Goal: Book appointment/travel/reservation

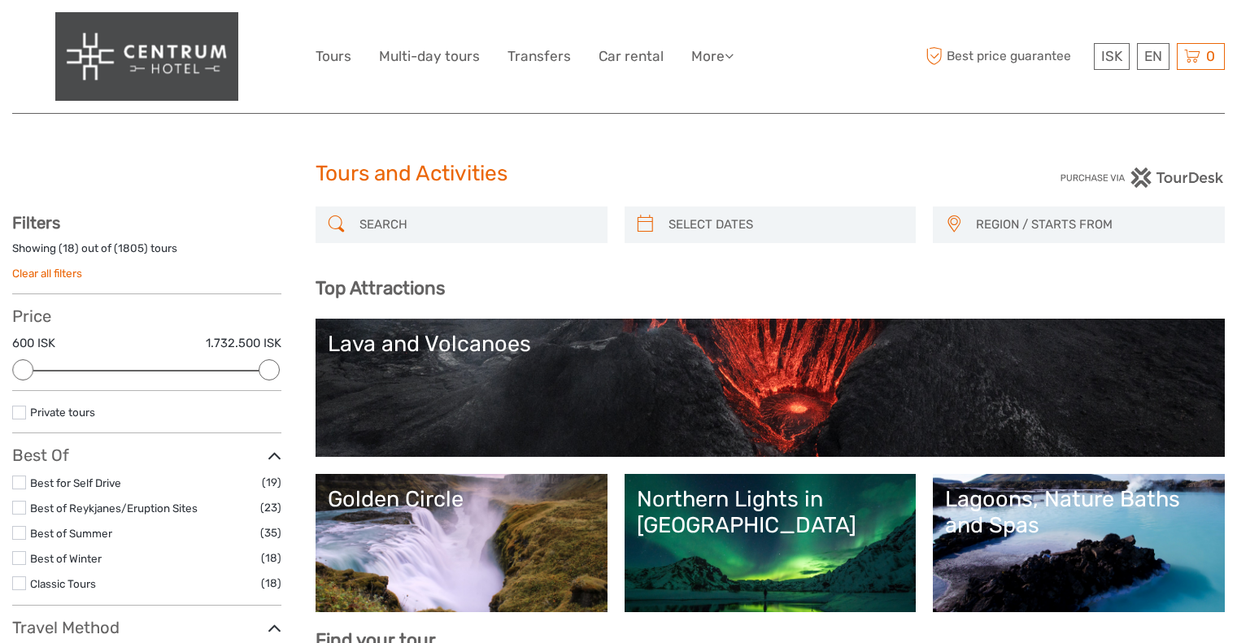
select select
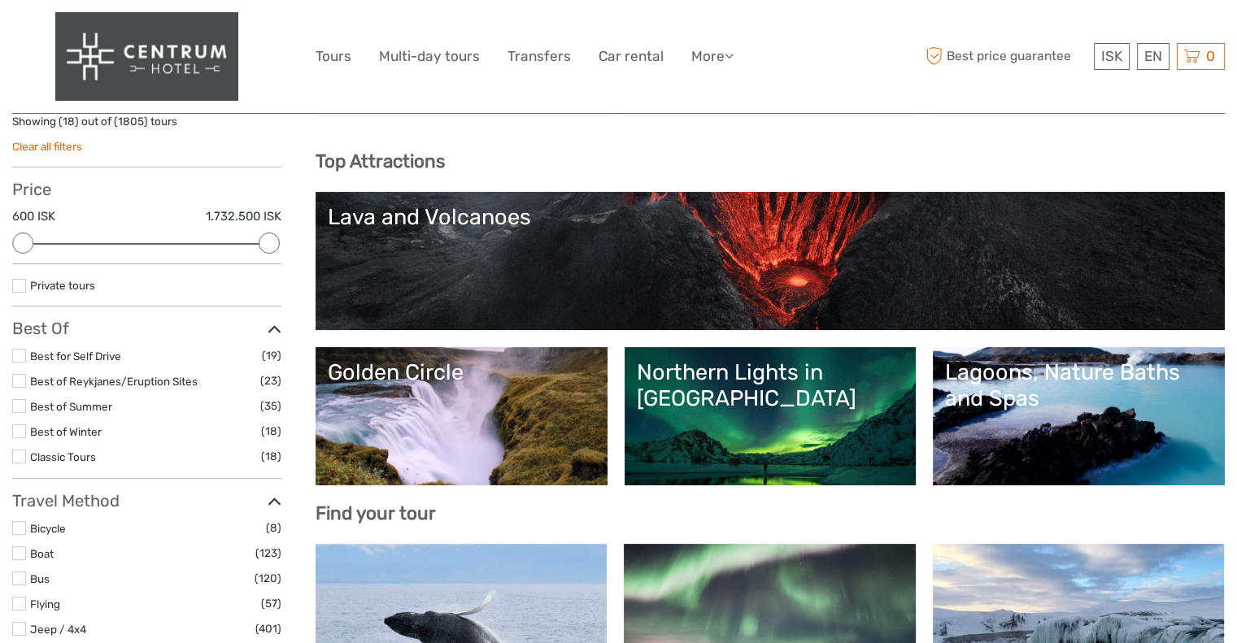
scroll to position [23, 0]
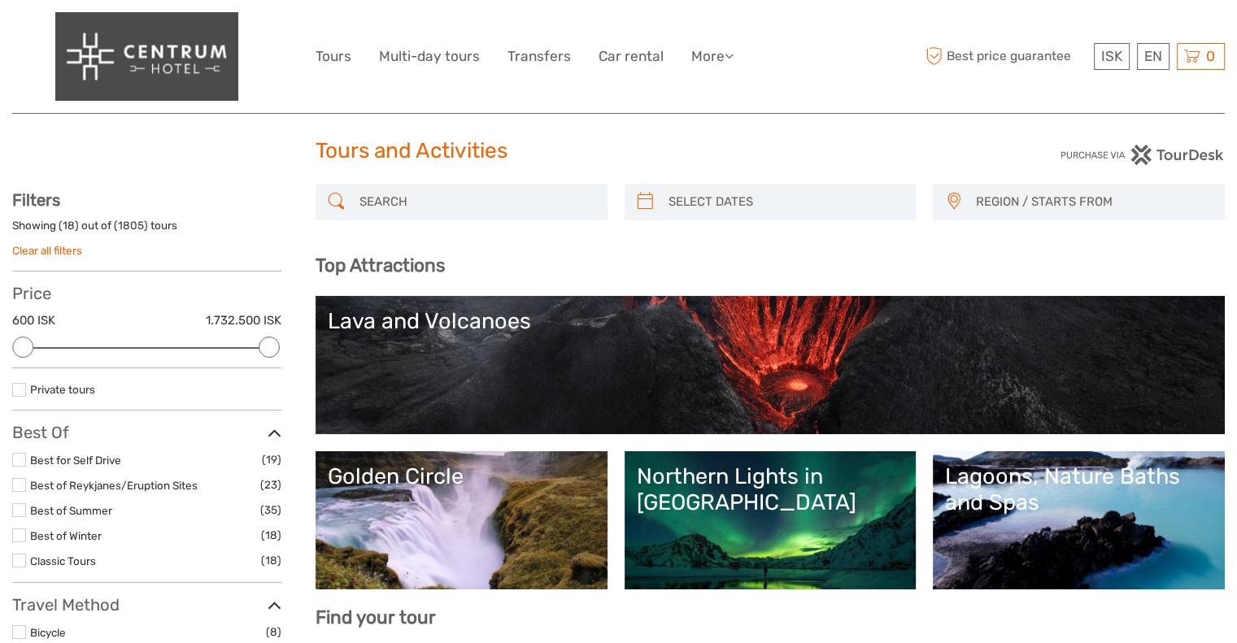
click at [519, 376] on link "Lava and Volcanoes" at bounding box center [770, 365] width 885 height 114
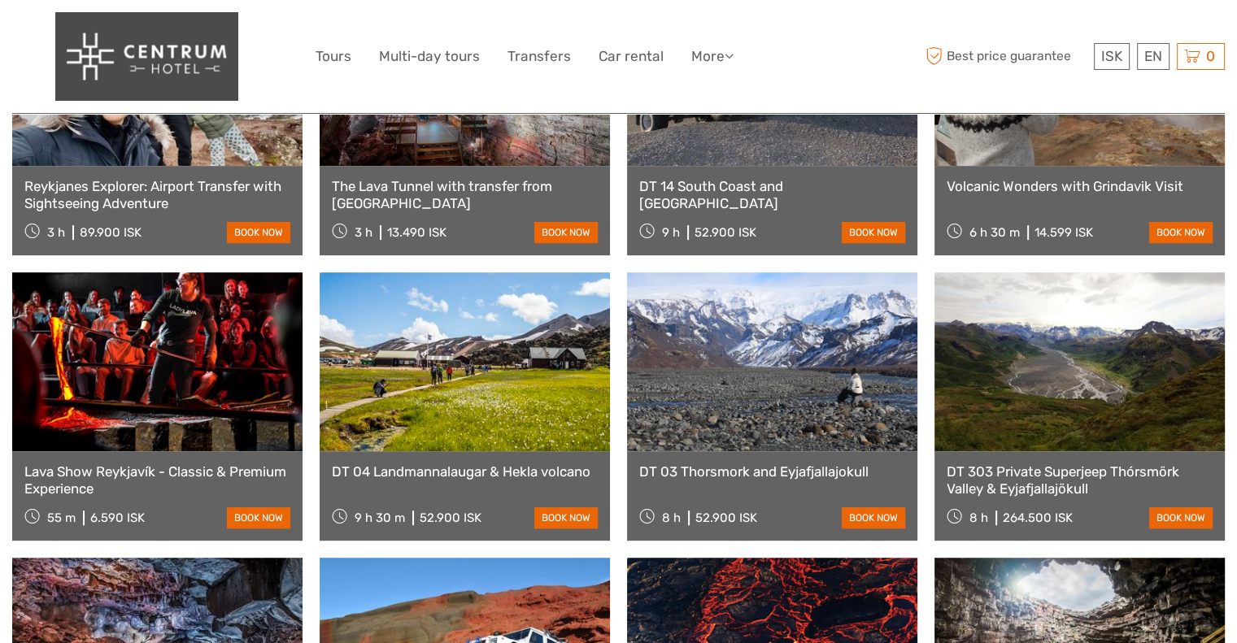
scroll to position [813, 0]
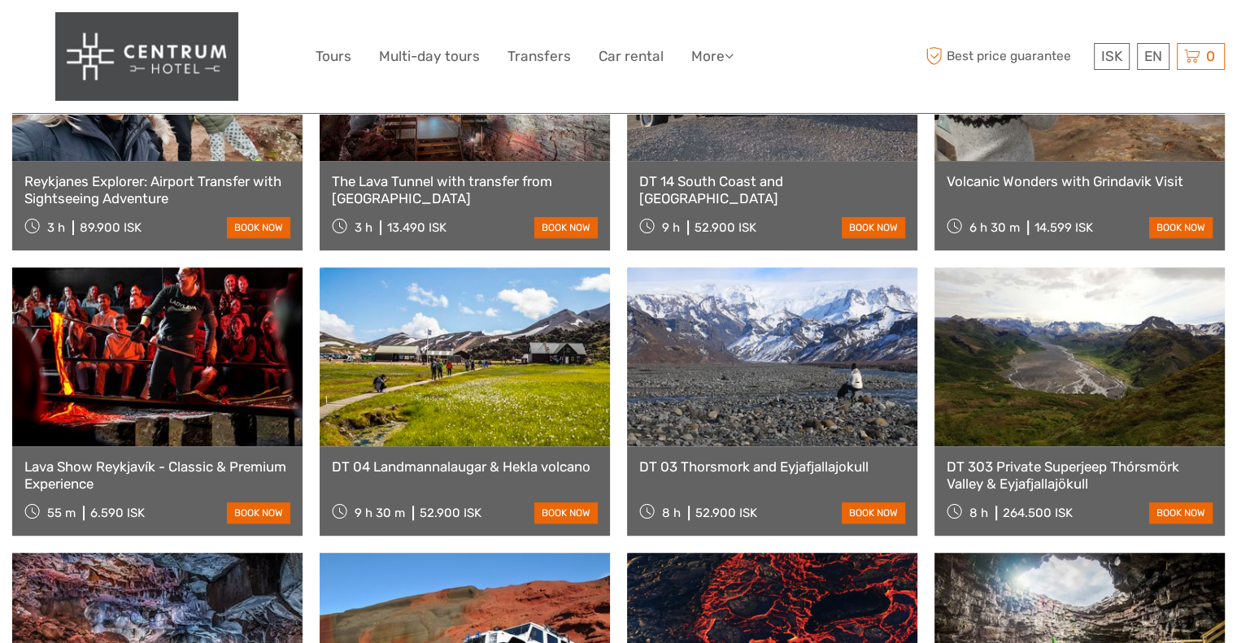
click at [519, 376] on link at bounding box center [465, 356] width 290 height 179
